Goal: Information Seeking & Learning: Learn about a topic

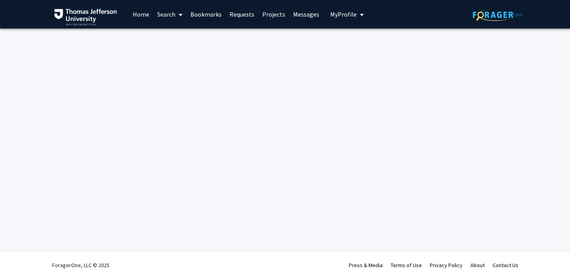
click at [173, 15] on link "Search" at bounding box center [169, 14] width 33 height 28
click at [259, 11] on link "Projects" at bounding box center [273, 14] width 31 height 28
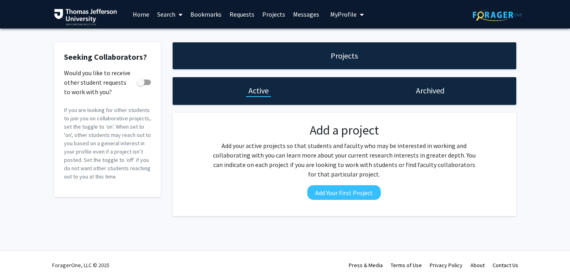
click at [210, 13] on link "Bookmarks" at bounding box center [205, 14] width 39 height 28
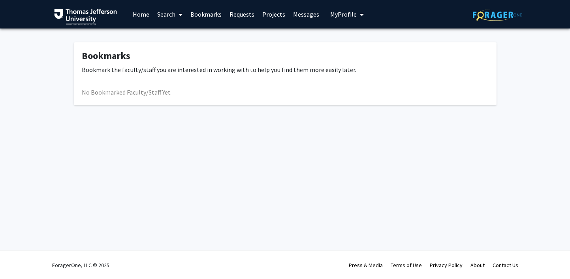
click at [163, 13] on link "Search" at bounding box center [169, 14] width 33 height 28
click at [171, 36] on span "Faculty/Staff" at bounding box center [182, 36] width 58 height 16
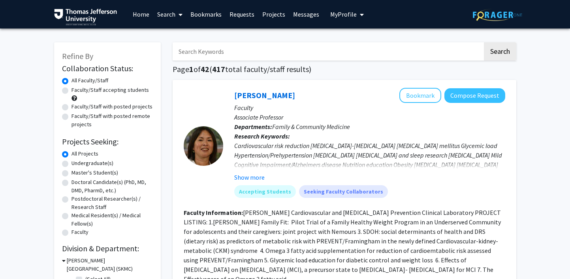
click at [216, 55] on input "Search Keywords" at bounding box center [328, 51] width 310 height 18
type input "OBGYN"
click at [484, 42] on button "Search" at bounding box center [500, 51] width 32 height 18
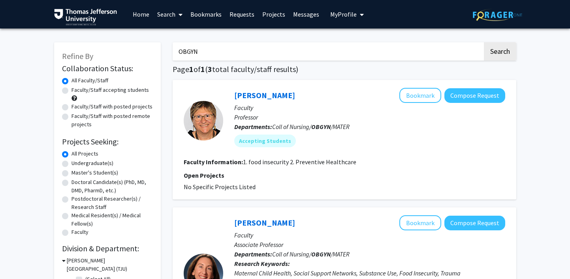
click at [72, 183] on label "Doctoral Candidate(s) (PhD, MD, DMD, PharmD, etc.)" at bounding box center [112, 186] width 81 height 17
click at [72, 183] on input "Doctoral Candidate(s) (PhD, MD, DMD, PharmD, etc.)" at bounding box center [74, 180] width 5 height 5
radio input "true"
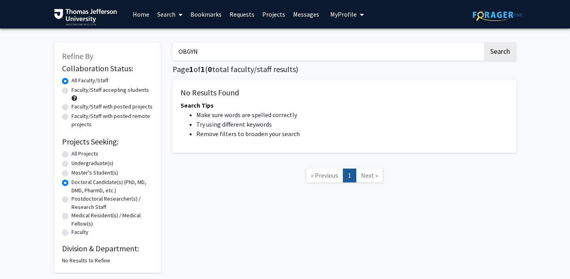
click at [231, 58] on input "OBGYN" at bounding box center [328, 51] width 310 height 18
click at [484, 42] on button "Search" at bounding box center [500, 51] width 32 height 18
radio input "true"
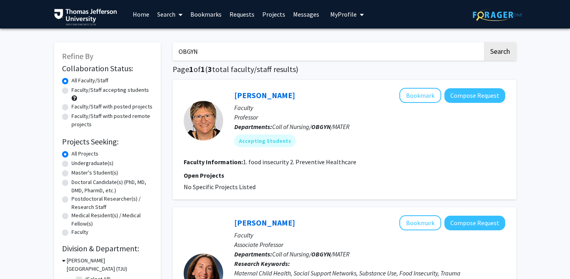
click at [72, 179] on label "Doctoral Candidate(s) (PhD, MD, DMD, PharmD, etc.)" at bounding box center [112, 186] width 81 height 17
click at [72, 179] on input "Doctoral Candidate(s) (PhD, MD, DMD, PharmD, etc.)" at bounding box center [74, 180] width 5 height 5
radio input "true"
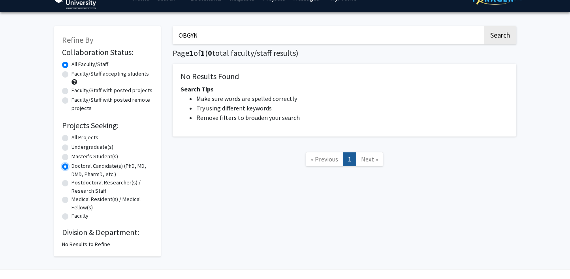
scroll to position [17, 0]
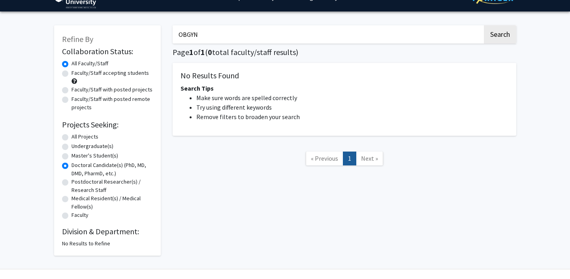
click at [72, 75] on label "Faculty/Staff accepting students" at bounding box center [110, 73] width 77 height 8
click at [72, 74] on input "Faculty/Staff accepting students" at bounding box center [74, 71] width 5 height 5
radio input "true"
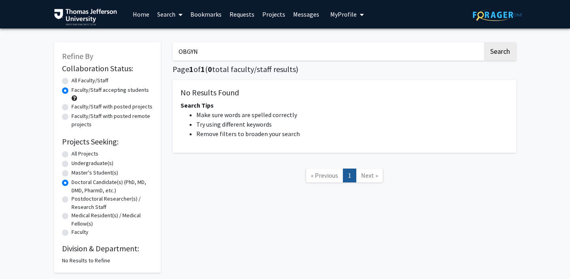
click at [204, 53] on input "OBGYN" at bounding box center [328, 51] width 310 height 18
type input "OB"
click at [484, 42] on button "Search" at bounding box center [500, 51] width 32 height 18
radio input "true"
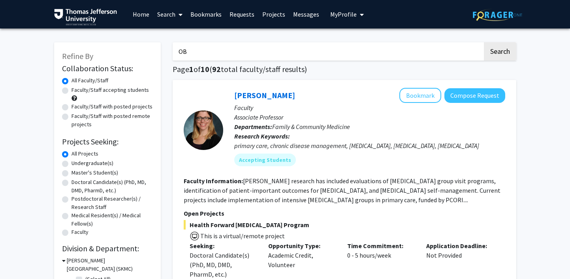
click at [72, 183] on label "Doctoral Candidate(s) (PhD, MD, DMD, PharmD, etc.)" at bounding box center [112, 186] width 81 height 17
click at [72, 183] on input "Doctoral Candidate(s) (PhD, MD, DMD, PharmD, etc.)" at bounding box center [74, 180] width 5 height 5
radio input "true"
click at [230, 54] on input "OB" at bounding box center [328, 51] width 310 height 18
type input "O"
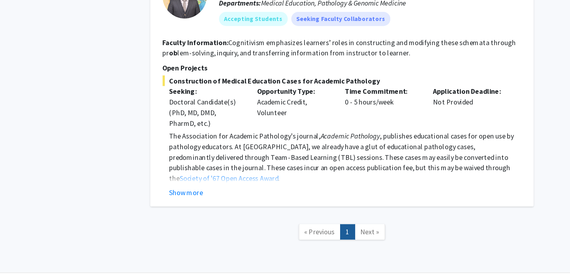
scroll to position [3977, 0]
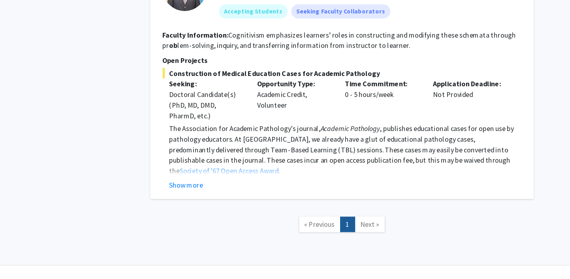
click at [369, 230] on span "Next »" at bounding box center [369, 229] width 17 height 8
click at [350, 230] on link "1" at bounding box center [349, 229] width 13 height 14
click at [364, 230] on span "Next »" at bounding box center [369, 229] width 17 height 8
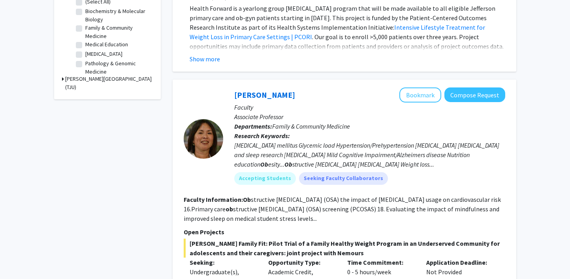
scroll to position [0, 0]
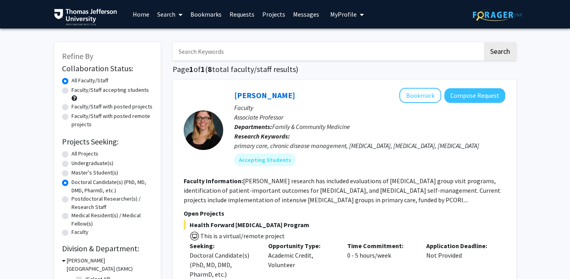
click at [272, 13] on link "Projects" at bounding box center [273, 14] width 31 height 28
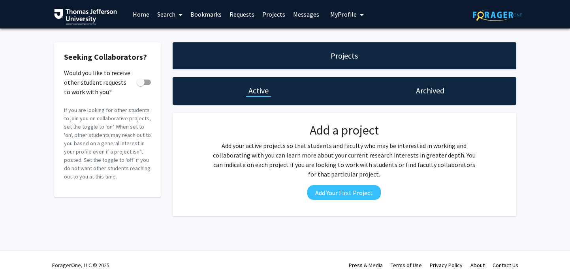
click at [349, 60] on h1 "Projects" at bounding box center [344, 55] width 27 height 11
click at [438, 85] on h1 "Archived" at bounding box center [430, 90] width 28 height 11
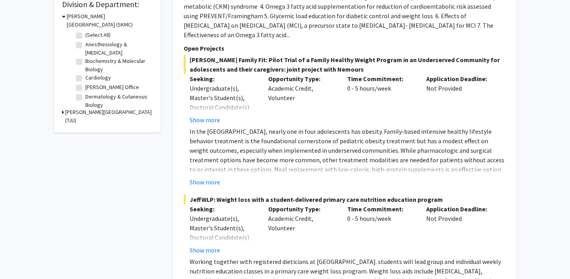
scroll to position [115, 0]
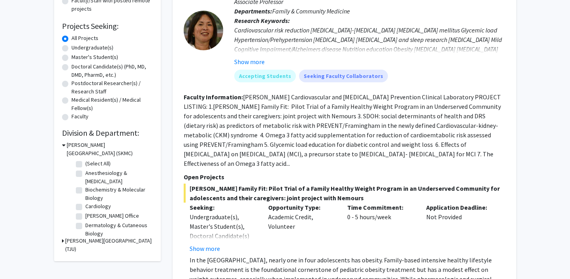
click at [72, 66] on label "Doctoral Candidate(s) (PhD, MD, DMD, PharmD, etc.)" at bounding box center [112, 70] width 81 height 17
click at [72, 66] on input "Doctoral Candidate(s) (PhD, MD, DMD, PharmD, etc.)" at bounding box center [74, 64] width 5 height 5
radio input "true"
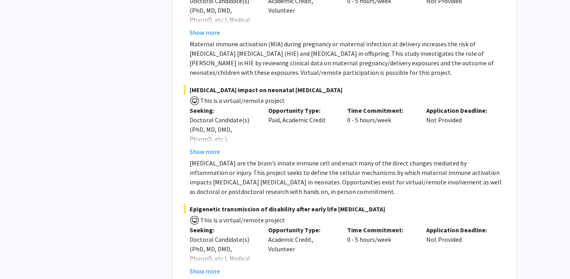
scroll to position [5264, 0]
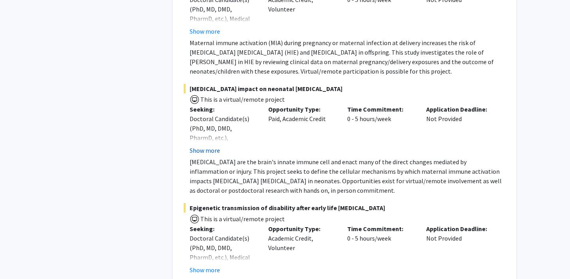
click at [197, 145] on button "Show more" at bounding box center [205, 149] width 30 height 9
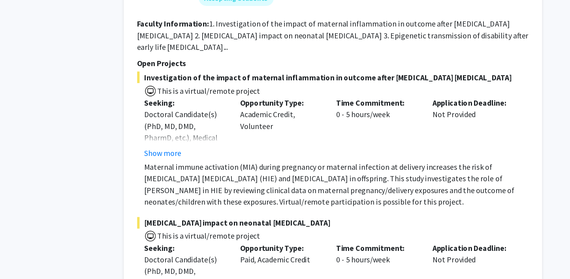
scroll to position [5164, 0]
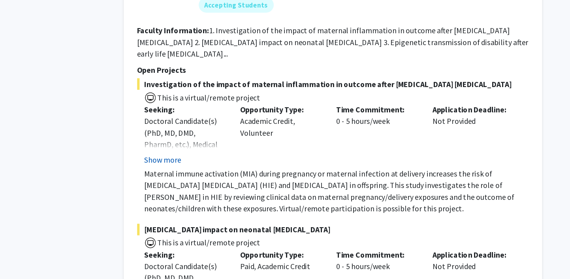
click at [206, 126] on button "Show more" at bounding box center [205, 130] width 30 height 9
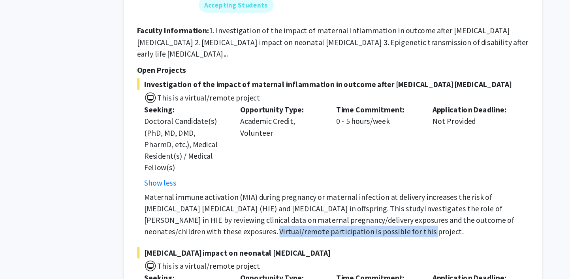
drag, startPoint x: 208, startPoint y: 168, endPoint x: 337, endPoint y: 169, distance: 128.4
click at [337, 169] on p "Maternal immune activation (MIA) during pregnancy or maternal infection at deli…" at bounding box center [348, 175] width 316 height 38
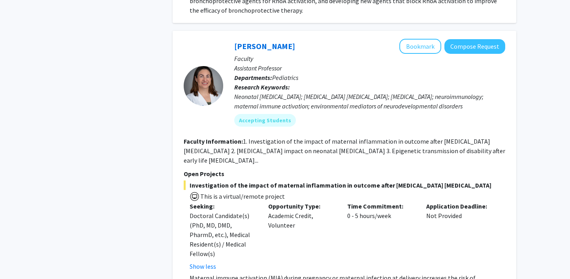
scroll to position [5001, 0]
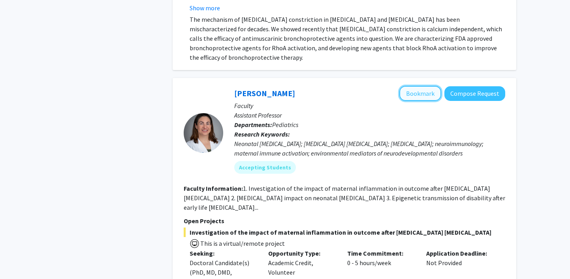
click at [411, 86] on button "Bookmark" at bounding box center [420, 93] width 42 height 15
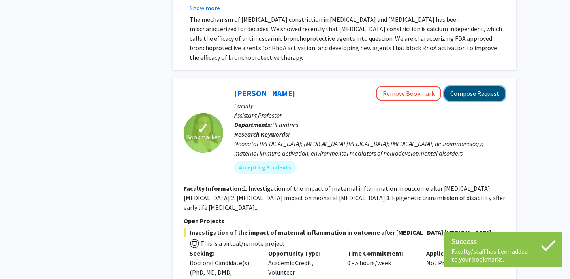
click at [471, 86] on button "Compose Request" at bounding box center [474, 93] width 61 height 15
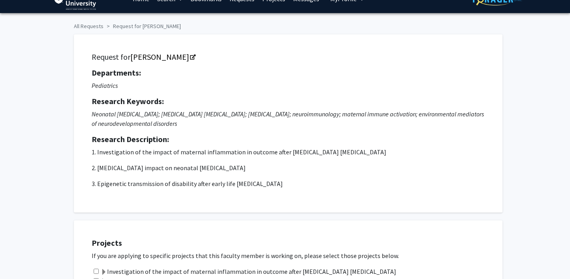
scroll to position [15, 0]
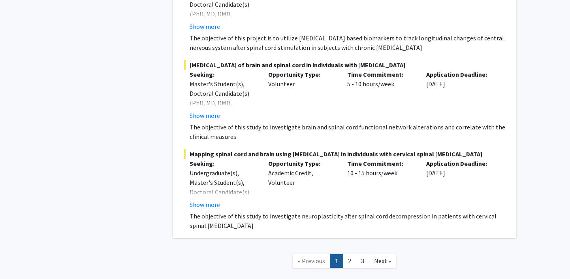
scroll to position [6101, 0]
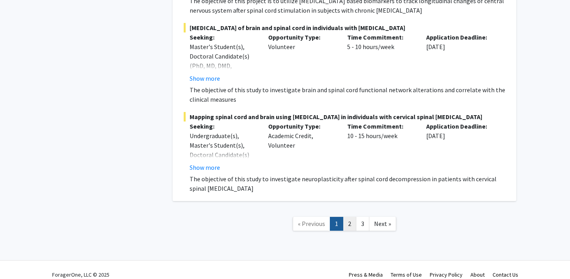
click at [346, 216] on link "2" at bounding box center [349, 223] width 13 height 14
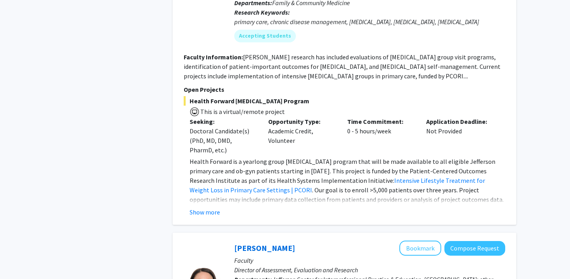
scroll to position [565, 0]
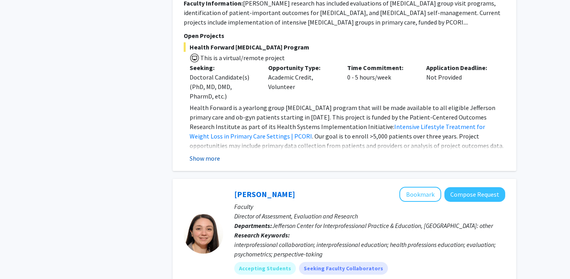
click at [210, 160] on button "Show more" at bounding box center [205, 157] width 30 height 9
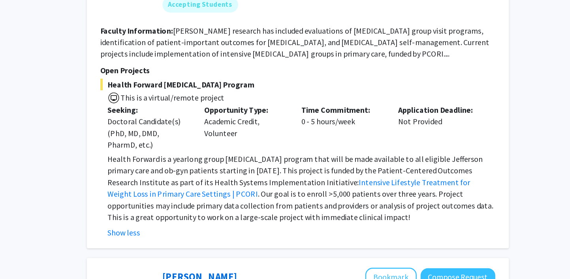
scroll to position [542, 0]
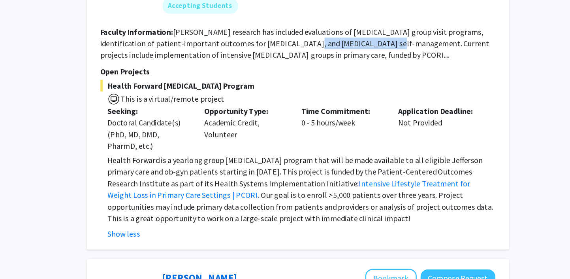
drag, startPoint x: 322, startPoint y: 34, endPoint x: 389, endPoint y: 35, distance: 67.2
click at [389, 35] on fg-read-more "Dr. Cunningham's research has included evaluations of diabetes group visit prog…" at bounding box center [342, 35] width 317 height 27
click at [392, 35] on fg-read-more "Dr. Cunningham's research has included evaluations of diabetes group visit prog…" at bounding box center [342, 35] width 317 height 27
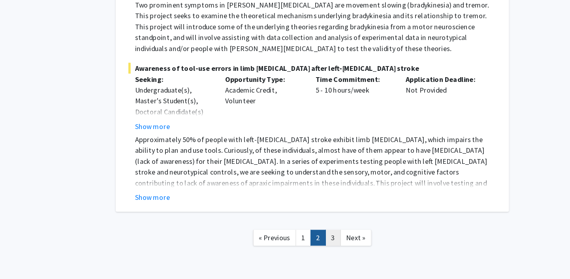
scroll to position [3350, 0]
click at [358, 235] on link "3" at bounding box center [362, 242] width 13 height 14
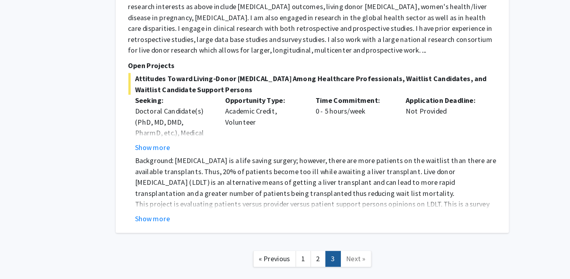
click at [379, 257] on span "Next »" at bounding box center [382, 261] width 17 height 8
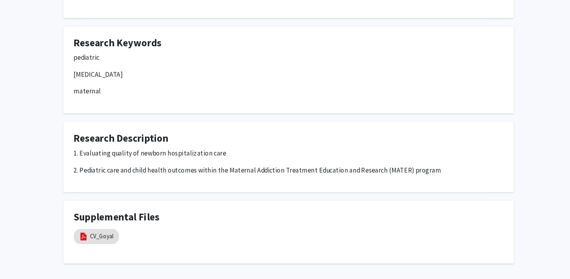
scroll to position [268, 0]
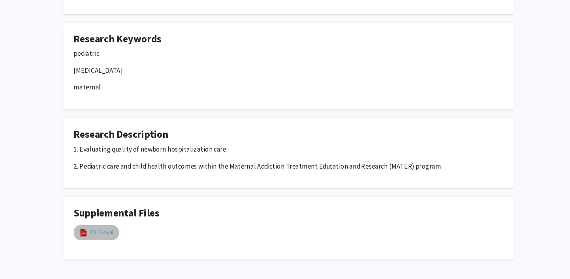
click at [111, 235] on link "CV_Goyal" at bounding box center [110, 234] width 22 height 8
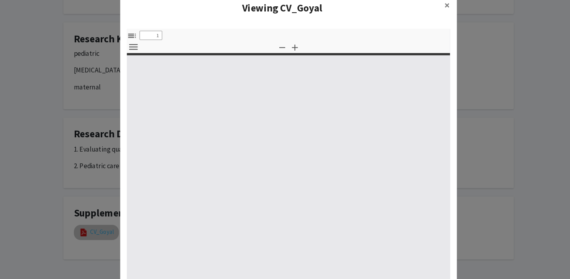
select select "custom"
type input "0"
select select "custom"
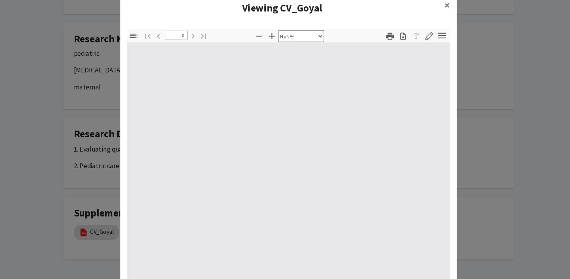
type input "1"
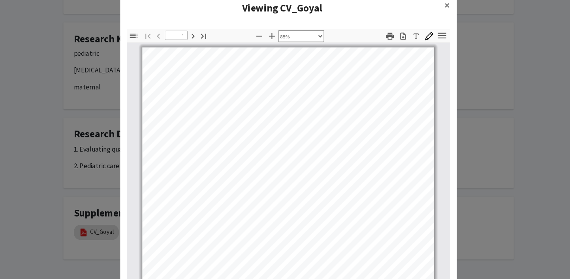
scroll to position [0, 0]
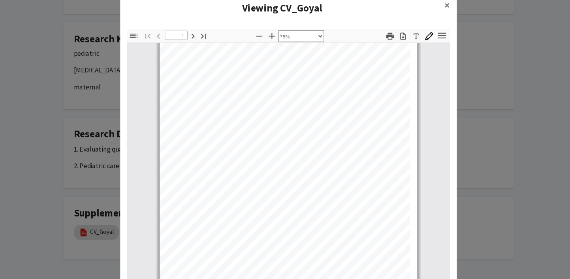
select select "custom"
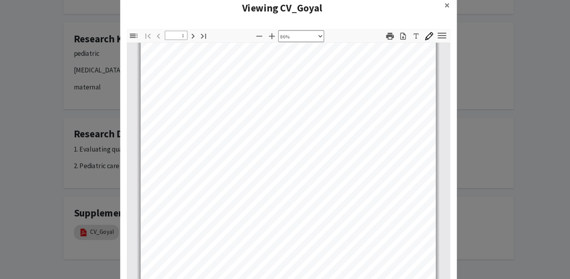
scroll to position [85, 0]
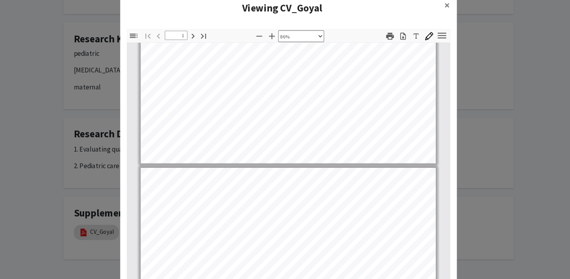
type input "2"
select select "custom"
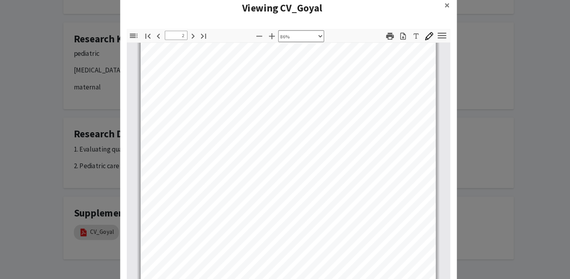
scroll to position [458, 0]
type input "3"
select select "custom"
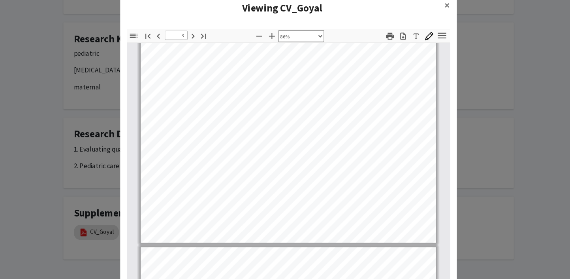
type input "4"
select select "custom"
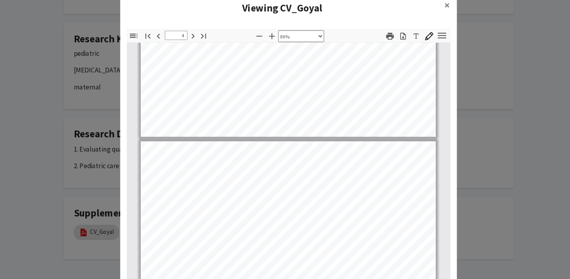
type input "3"
select select "custom"
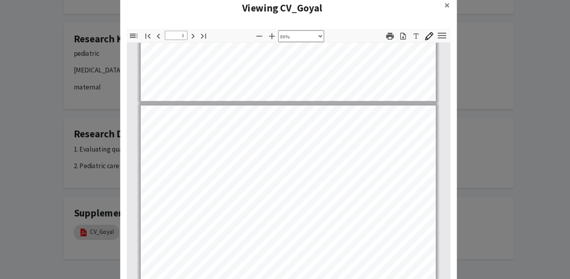
type input "2"
select select "custom"
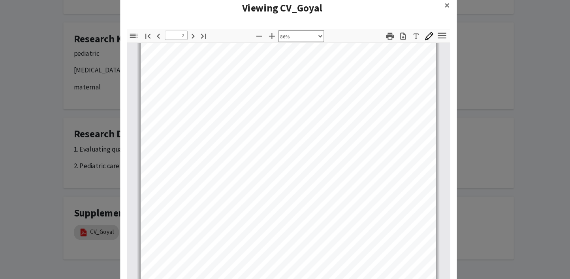
scroll to position [450, 0]
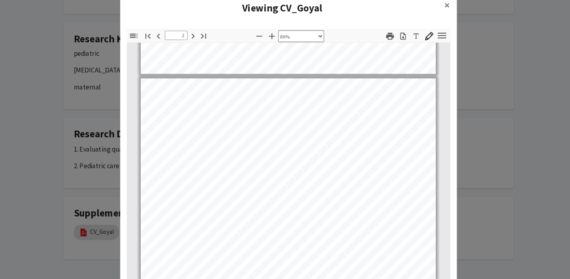
type input "1"
select select "custom"
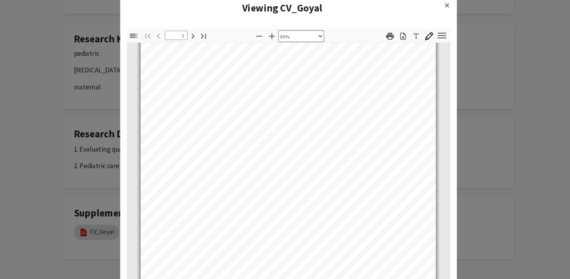
scroll to position [0, 0]
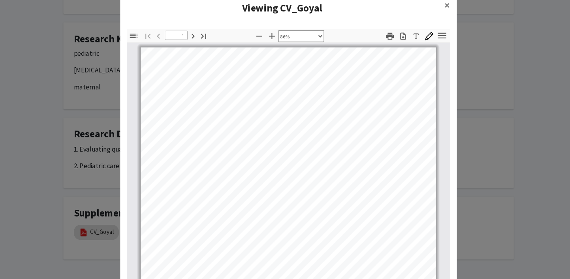
type input "2"
select select "custom"
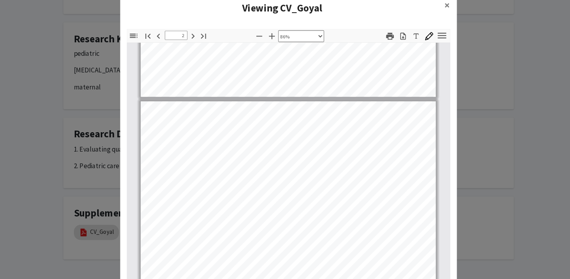
type input "3"
select select "custom"
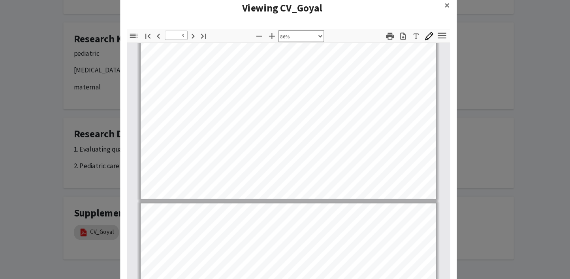
type input "4"
select select "custom"
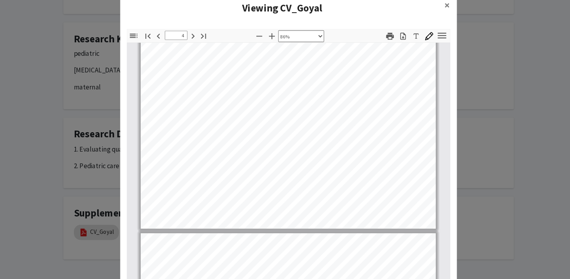
type input "5"
select select "custom"
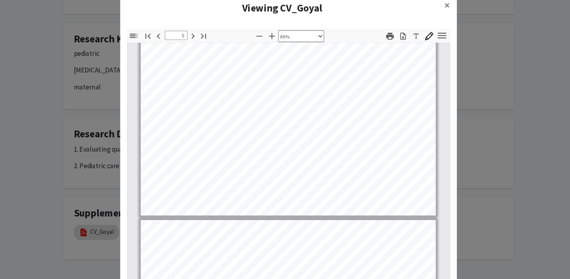
type input "6"
select select "custom"
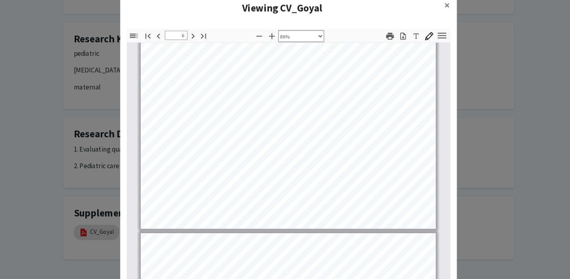
type input "7"
select select "custom"
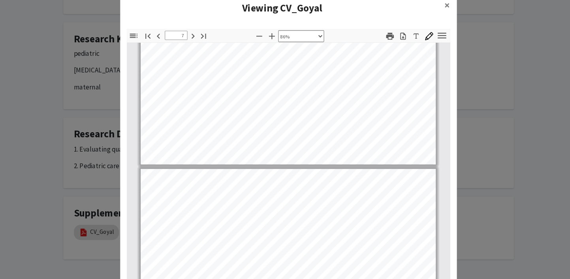
type input "8"
select select "custom"
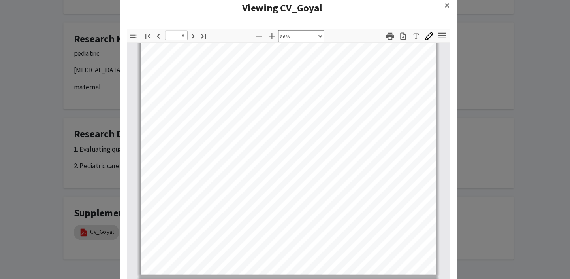
type input "9"
select select "custom"
type input "10"
select select "custom"
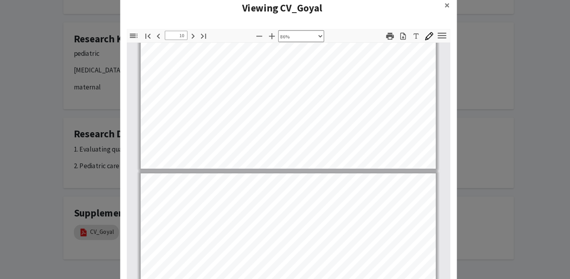
type input "11"
select select "custom"
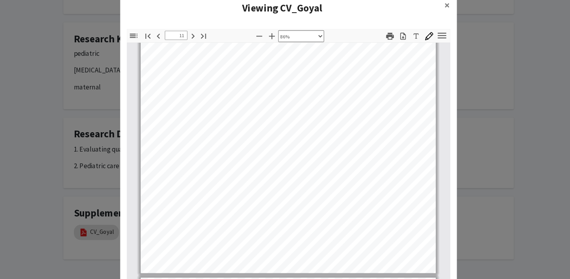
type input "12"
select select "custom"
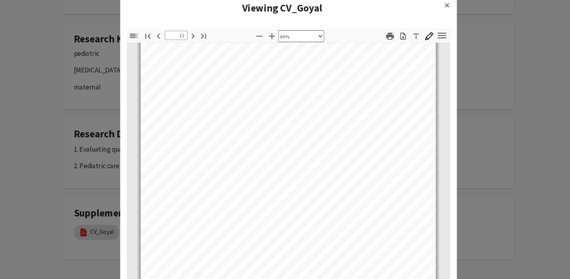
scroll to position [4379, 0]
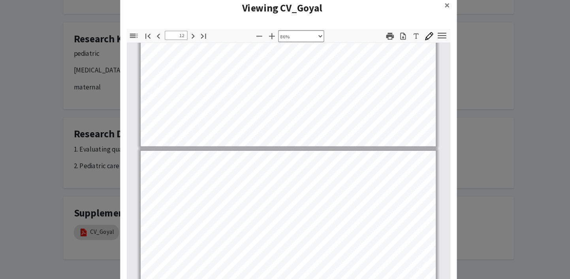
type input "13"
select select "custom"
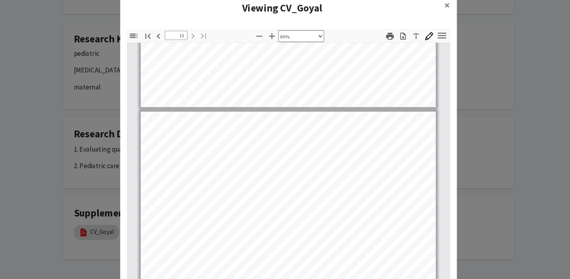
scroll to position [4296, 0]
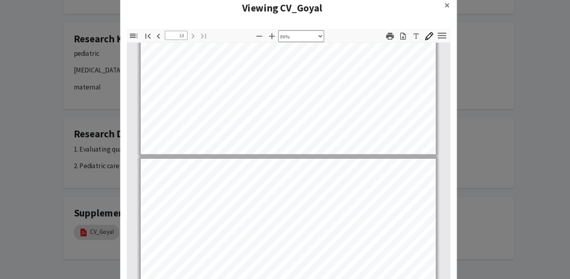
type input "12"
select select "custom"
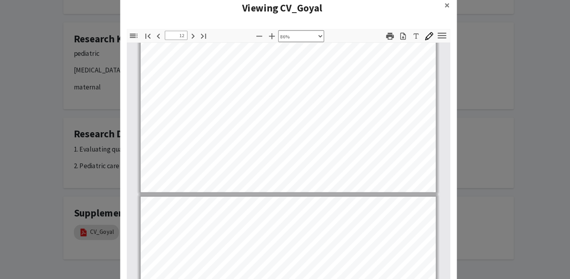
scroll to position [4214, 0]
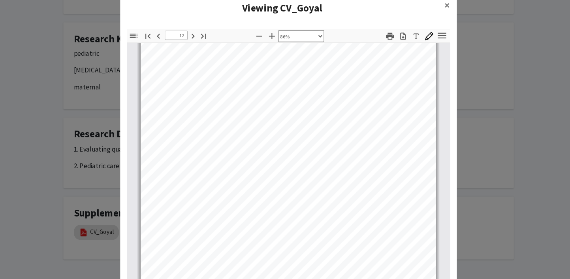
type input "11"
select select "custom"
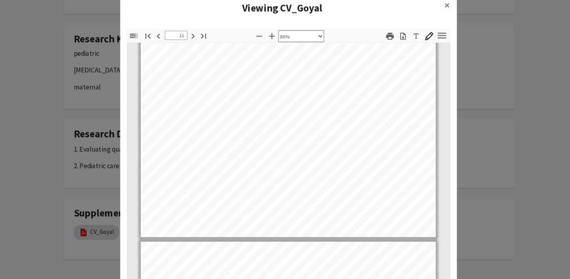
scroll to position [3714, 0]
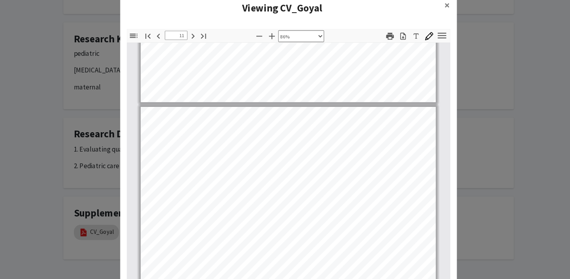
type input "10"
select select "custom"
type input "9"
select select "custom"
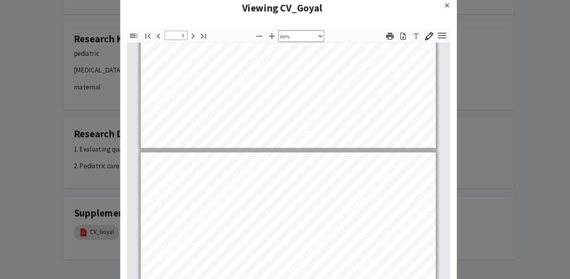
type input "8"
select select "custom"
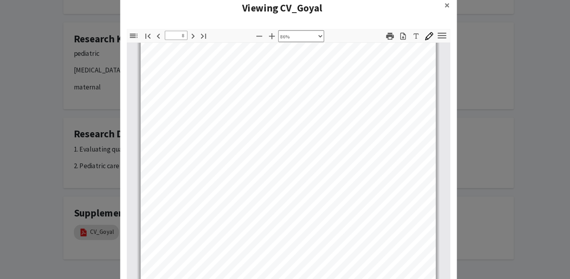
type input "7"
select select "custom"
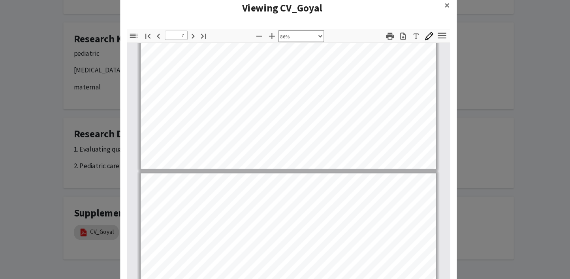
type input "6"
select select "custom"
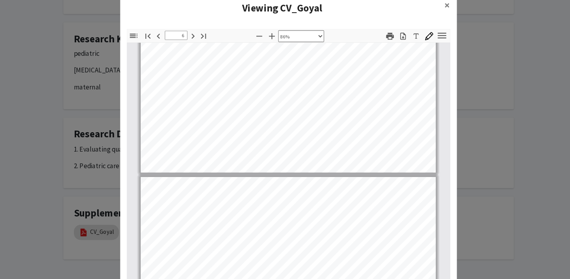
type input "5"
select select "custom"
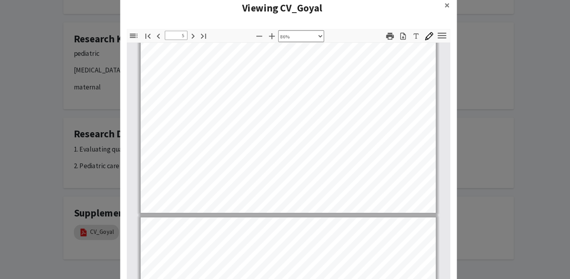
type input "4"
select select "custom"
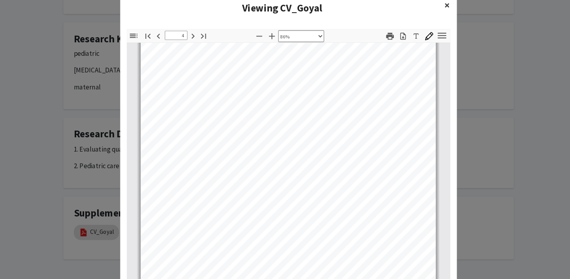
click at [437, 24] on button "×" at bounding box center [434, 22] width 18 height 22
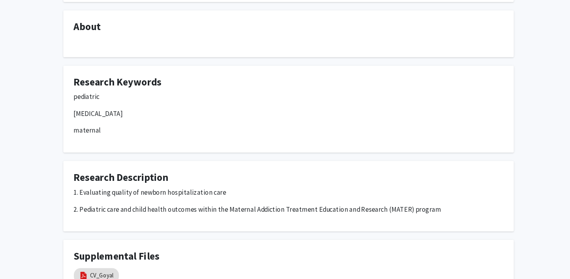
scroll to position [0, 0]
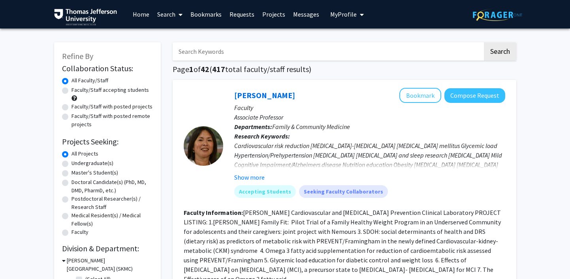
click at [72, 182] on label "Doctoral Candidate(s) (PhD, MD, DMD, PharmD, etc.)" at bounding box center [112, 186] width 81 height 17
click at [72, 182] on input "Doctoral Candidate(s) (PhD, MD, DMD, PharmD, etc.)" at bounding box center [74, 180] width 5 height 5
radio input "true"
click at [201, 12] on link "Bookmarks" at bounding box center [205, 14] width 39 height 28
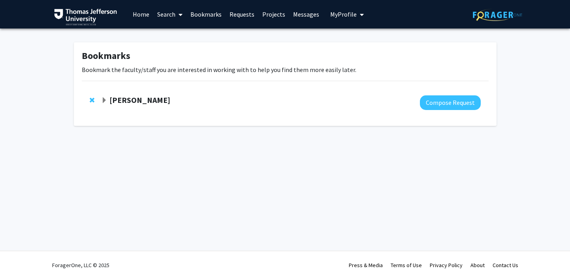
click at [140, 100] on strong "Elizabeth Wright-Jin" at bounding box center [139, 100] width 61 height 10
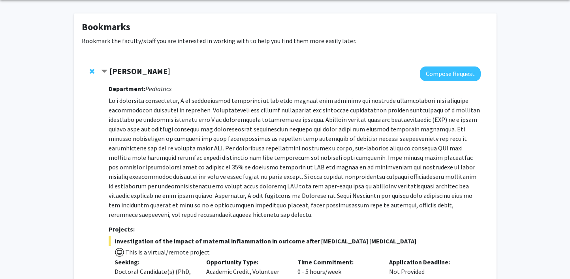
scroll to position [30, 0]
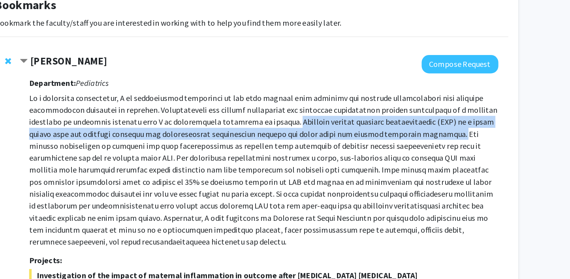
drag, startPoint x: 249, startPoint y: 117, endPoint x: 354, endPoint y: 125, distance: 105.4
click at [354, 125] on p at bounding box center [295, 155] width 372 height 123
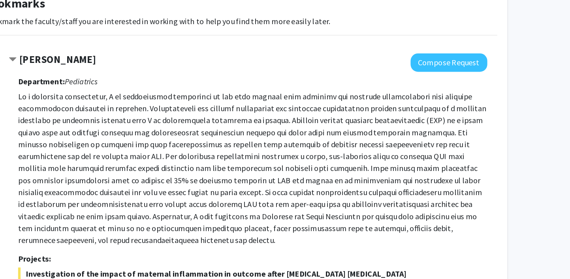
click at [260, 149] on p at bounding box center [295, 155] width 372 height 123
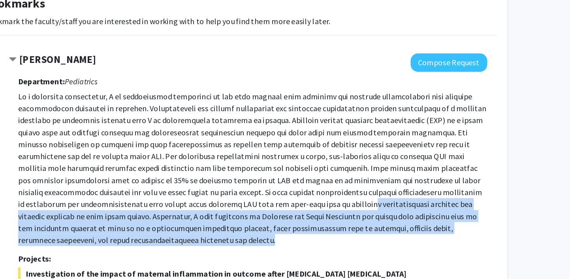
drag, startPoint x: 190, startPoint y: 186, endPoint x: 442, endPoint y: 204, distance: 253.1
click at [442, 204] on p at bounding box center [295, 155] width 372 height 123
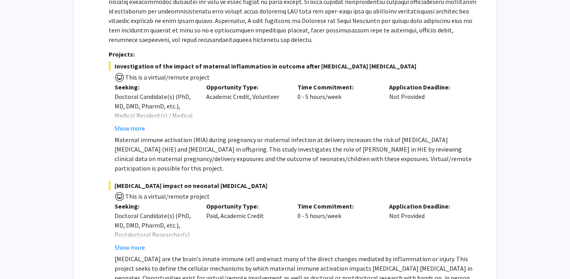
scroll to position [205, 0]
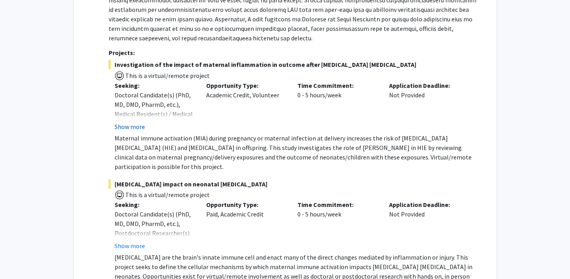
click at [120, 122] on button "Show more" at bounding box center [130, 126] width 30 height 9
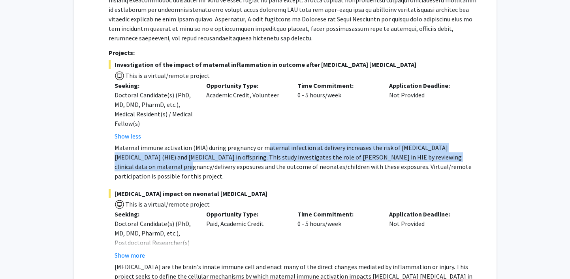
drag, startPoint x: 265, startPoint y: 137, endPoint x: 461, endPoint y: 143, distance: 196.4
click at [461, 143] on p "Maternal immune activation (MIA) during pregnancy or maternal infection at deli…" at bounding box center [298, 162] width 366 height 38
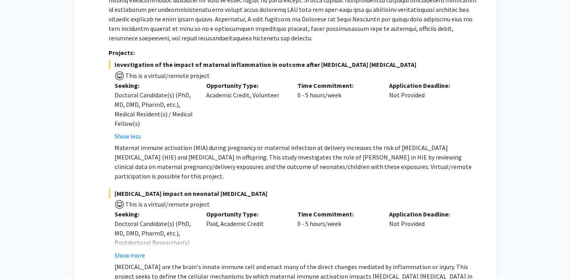
click at [437, 128] on div "Application Deadline: Not Provided" at bounding box center [429, 111] width 92 height 60
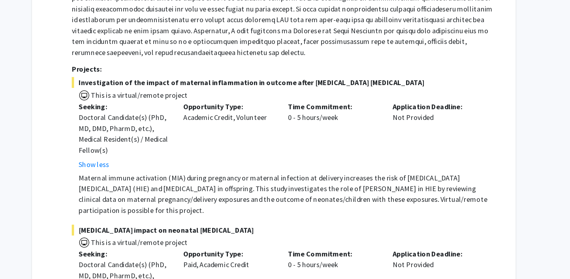
scroll to position [197, 0]
click at [132, 79] on span "This is a virtual/remote project" at bounding box center [166, 83] width 85 height 8
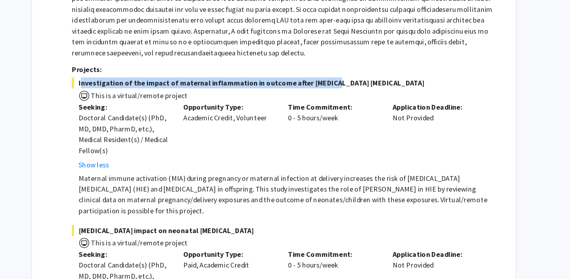
drag, startPoint x: 114, startPoint y: 58, endPoint x: 330, endPoint y: 61, distance: 215.7
click at [330, 68] on span "Investigation of the impact of maternal inflammation in outcome after hypoxic i…" at bounding box center [295, 72] width 372 height 9
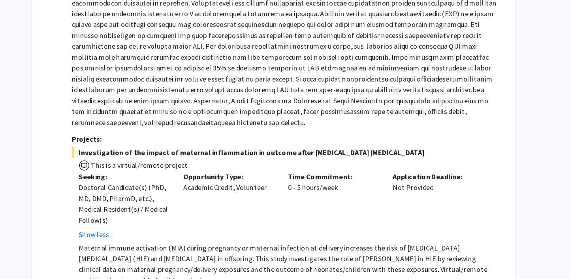
scroll to position [0, 0]
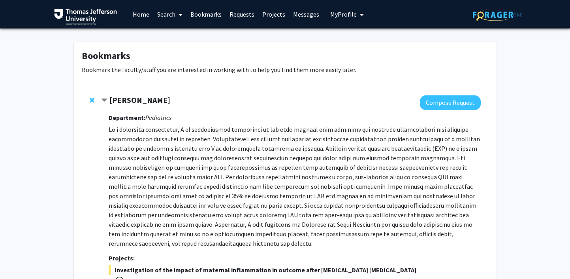
click at [333, 17] on span "My Profile" at bounding box center [343, 14] width 26 height 8
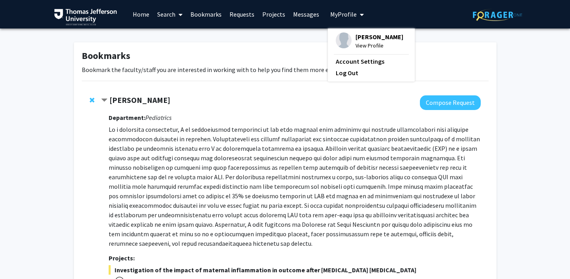
click at [357, 38] on span "[PERSON_NAME]" at bounding box center [380, 36] width 48 height 9
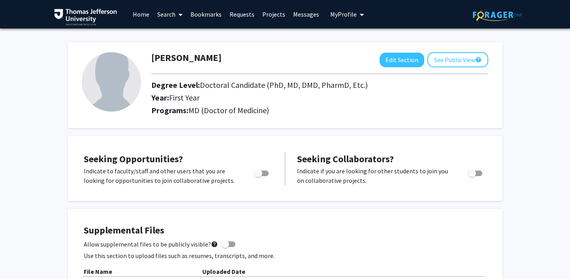
click at [142, 19] on link "Home" at bounding box center [141, 14] width 24 height 28
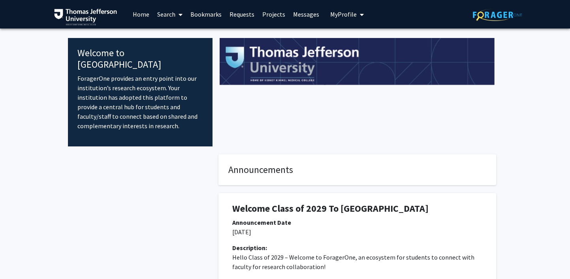
click at [229, 15] on link "Requests" at bounding box center [242, 14] width 33 height 28
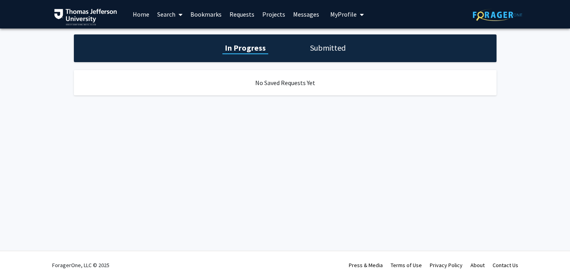
click at [203, 13] on link "Bookmarks" at bounding box center [205, 14] width 39 height 28
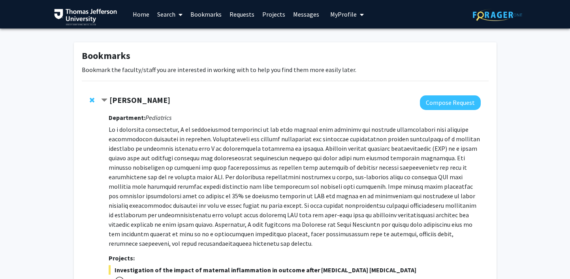
click at [164, 17] on link "Search" at bounding box center [169, 14] width 33 height 28
